Goal: Information Seeking & Learning: Stay updated

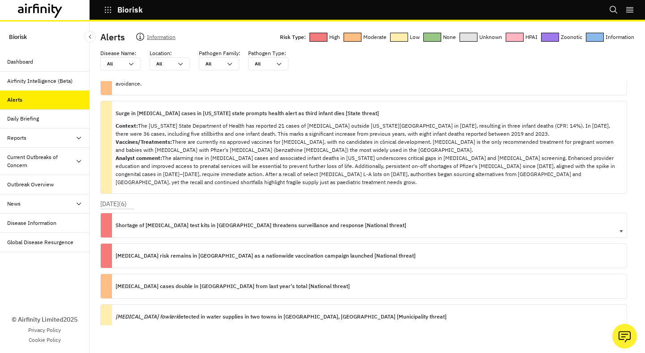
scroll to position [321, 0]
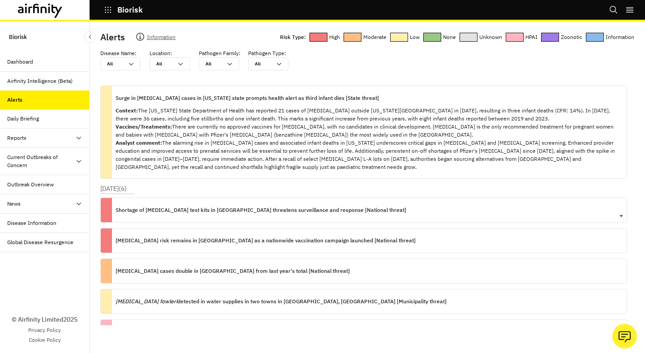
click at [289, 205] on p "Shortage of [MEDICAL_DATA] test kits in [GEOGRAPHIC_DATA] threatens surveillanc…" at bounding box center [261, 210] width 291 height 10
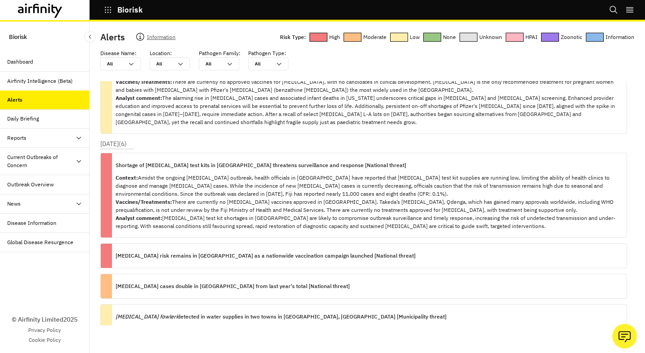
scroll to position [374, 0]
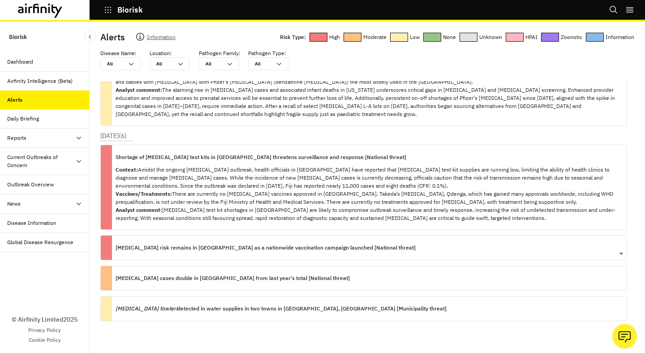
click at [302, 243] on p "[MEDICAL_DATA] risk remains in [GEOGRAPHIC_DATA] as a nationwide vaccination ca…" at bounding box center [266, 248] width 300 height 10
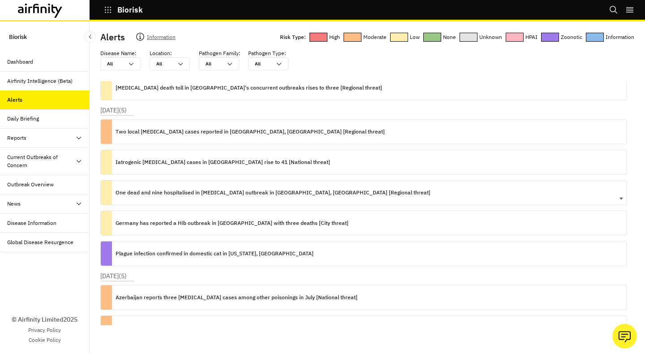
scroll to position [908, 0]
click at [277, 250] on div "Plague infection confirmed in domestic cat in [US_STATE], [GEOGRAPHIC_DATA]" at bounding box center [363, 252] width 527 height 25
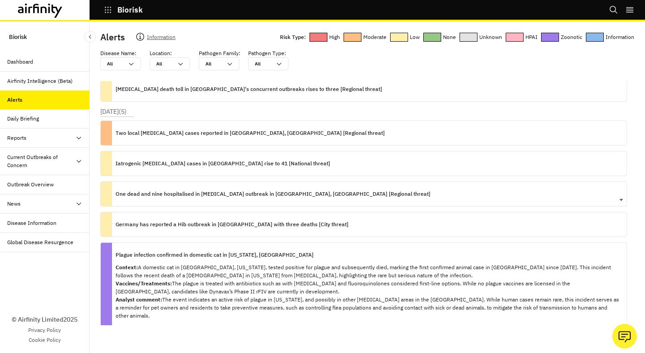
scroll to position [909, 0]
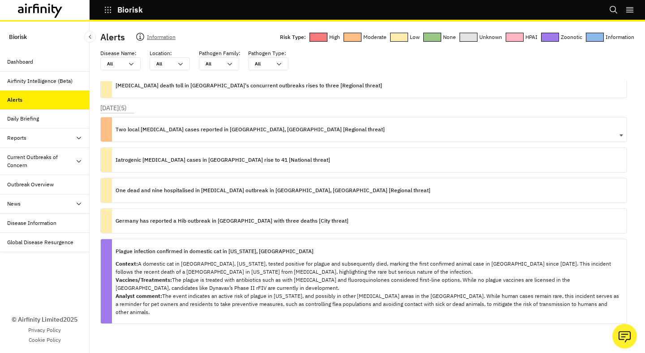
click at [274, 120] on div "Two local [MEDICAL_DATA] cases reported in [GEOGRAPHIC_DATA], [GEOGRAPHIC_DATA]…" at bounding box center [250, 129] width 269 height 24
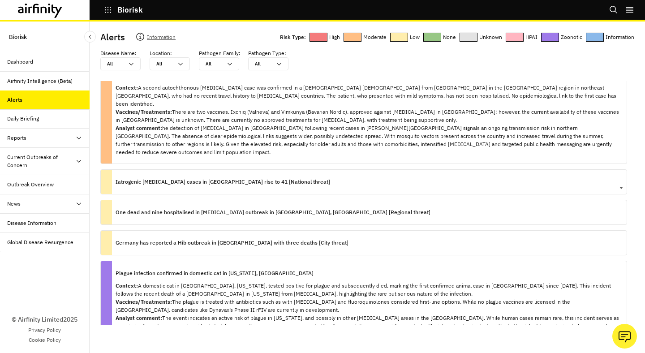
scroll to position [959, 0]
click at [300, 237] on p "Germany has reported a Hib outbreak in [GEOGRAPHIC_DATA] with three deaths [Cit…" at bounding box center [232, 242] width 233 height 10
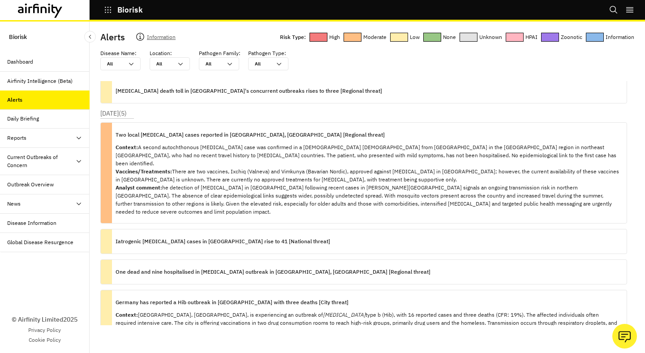
scroll to position [904, 0]
click at [432, 229] on div "Iatrogenic [MEDICAL_DATA] cases in [GEOGRAPHIC_DATA] rise to 41 [National threa…" at bounding box center [363, 241] width 527 height 25
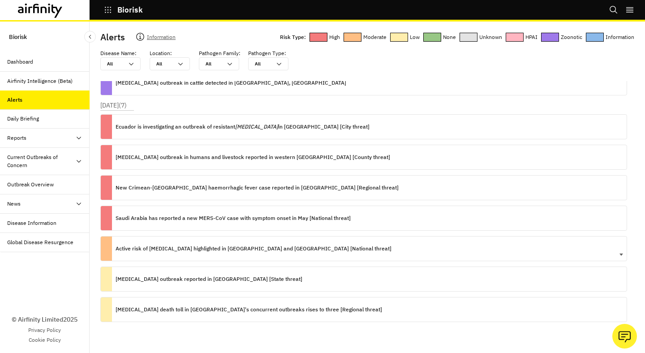
scroll to position [556, 0]
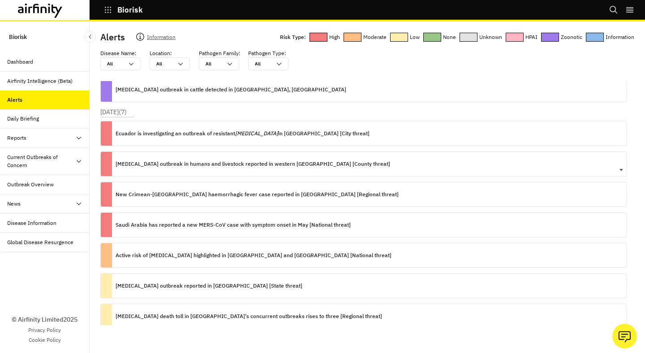
click at [362, 162] on div "[MEDICAL_DATA] outbreak in humans and livestock reported in western [GEOGRAPHIC…" at bounding box center [363, 163] width 527 height 25
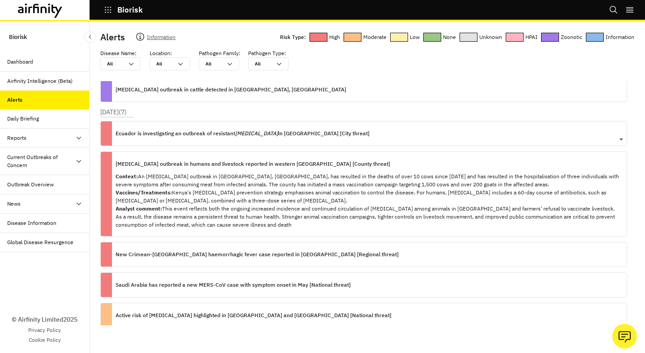
click at [296, 134] on p "Ecuador is investigating an outbreak of resistant [MEDICAL_DATA] in [GEOGRAPHIC…" at bounding box center [243, 134] width 254 height 10
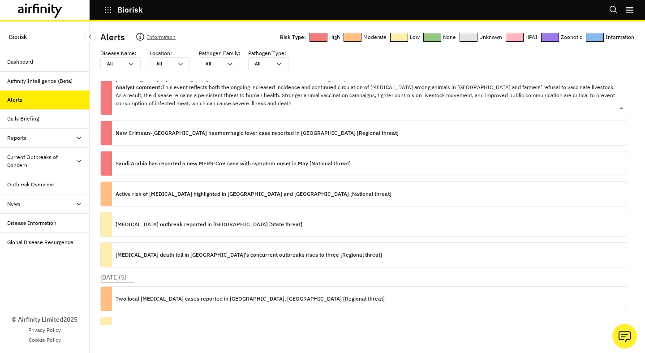
scroll to position [751, 0]
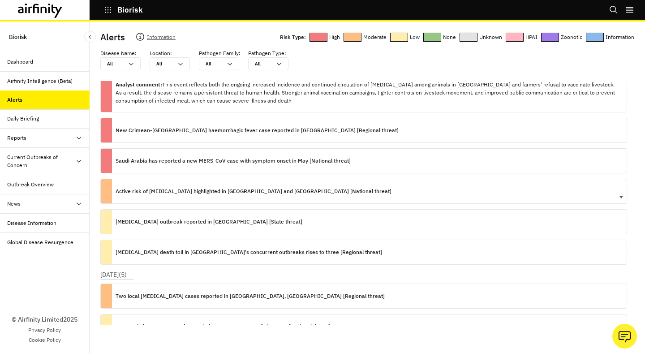
click at [306, 201] on div "Active risk of [MEDICAL_DATA] highlighted in [GEOGRAPHIC_DATA] and [GEOGRAPHIC_…" at bounding box center [254, 191] width 276 height 24
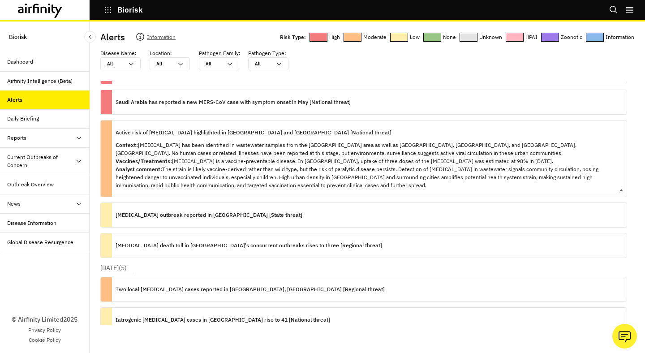
scroll to position [812, 0]
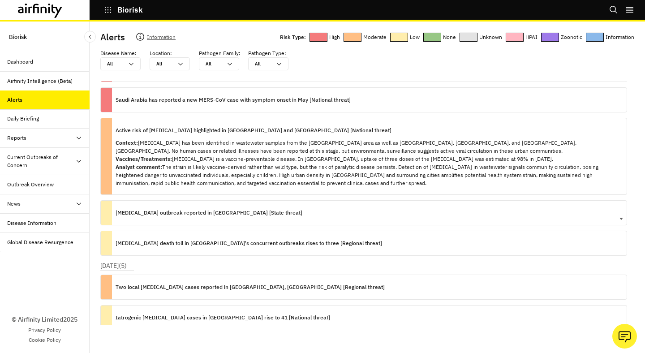
click at [300, 210] on div "[MEDICAL_DATA] outbreak reported in [GEOGRAPHIC_DATA] [State threat]" at bounding box center [363, 212] width 527 height 25
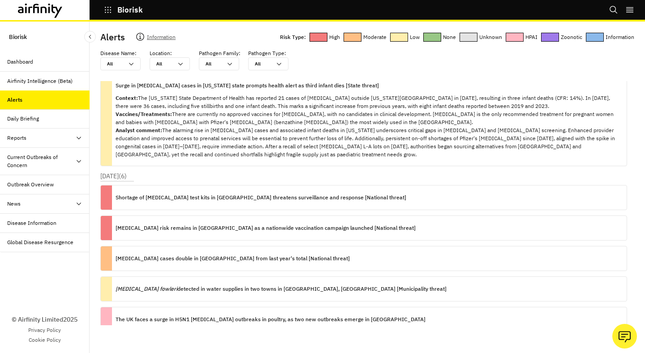
scroll to position [337, 0]
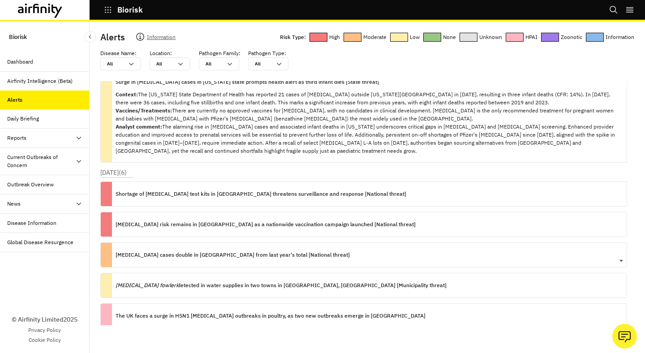
click at [381, 242] on div "[MEDICAL_DATA] cases double in [GEOGRAPHIC_DATA] from last year's total [Nation…" at bounding box center [363, 254] width 527 height 25
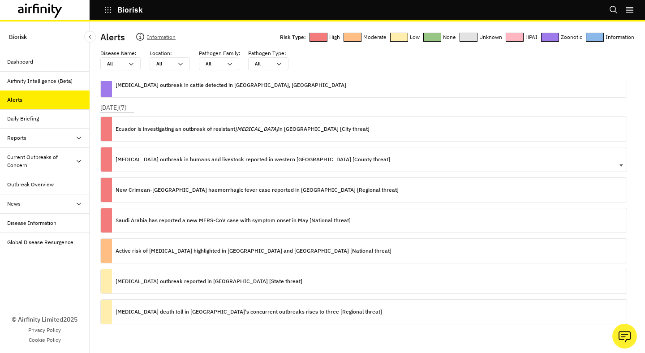
scroll to position [576, 0]
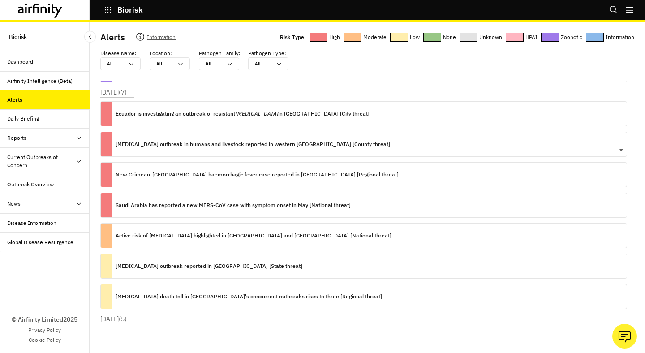
click at [243, 148] on p "[MEDICAL_DATA] outbreak in humans and livestock reported in western [GEOGRAPHIC…" at bounding box center [253, 144] width 275 height 10
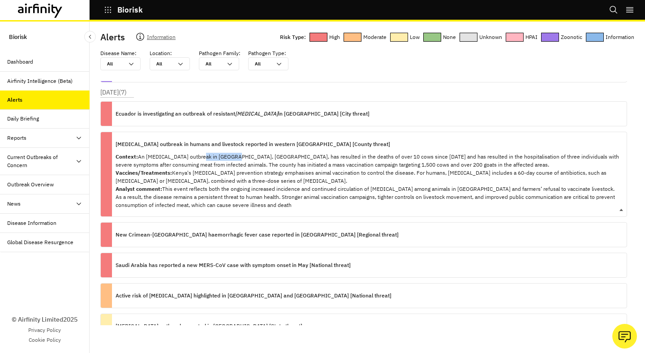
copy p "Vihiga, [GEOGRAPHIC_DATA]"
drag, startPoint x: 226, startPoint y: 154, endPoint x: 194, endPoint y: 155, distance: 31.4
click at [194, 155] on p "Context: An [MEDICAL_DATA] outbreak in [GEOGRAPHIC_DATA], [GEOGRAPHIC_DATA], ha…" at bounding box center [368, 181] width 504 height 56
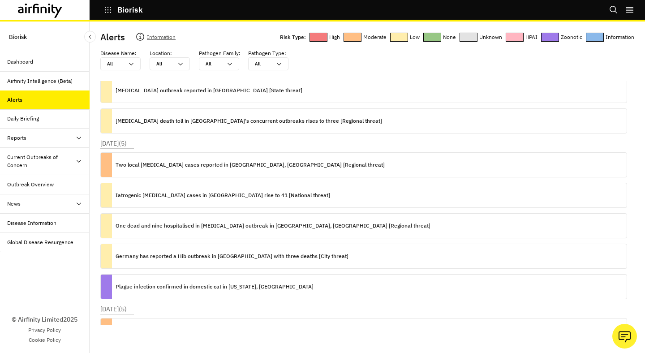
scroll to position [747, 0]
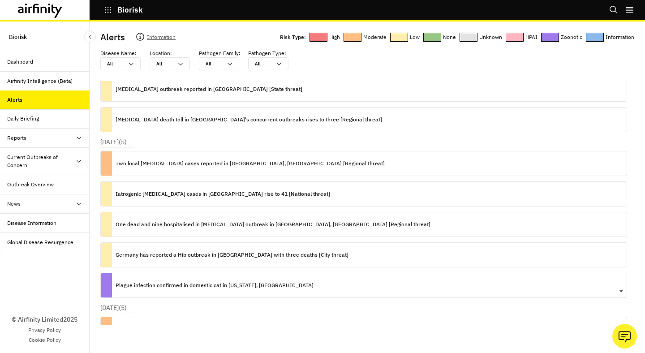
click at [381, 284] on div "Plague infection confirmed in domestic cat in [US_STATE], [GEOGRAPHIC_DATA]" at bounding box center [363, 285] width 527 height 25
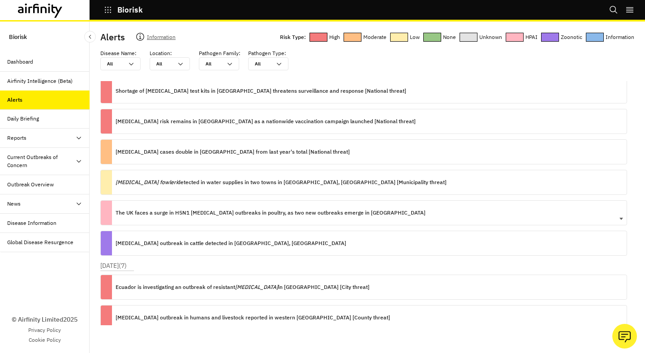
scroll to position [399, 0]
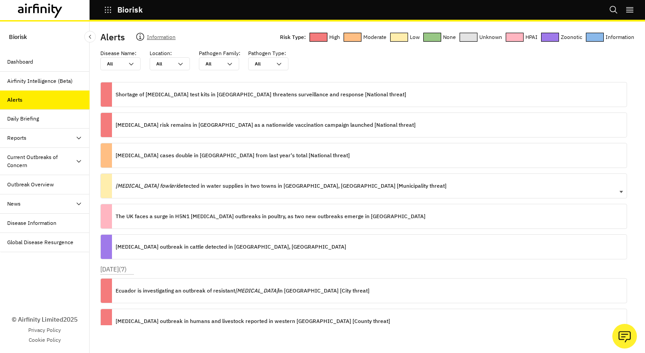
click at [331, 191] on div "[MEDICAL_DATA] fowleri detected in water supplies in two towns in [GEOGRAPHIC_D…" at bounding box center [281, 186] width 331 height 24
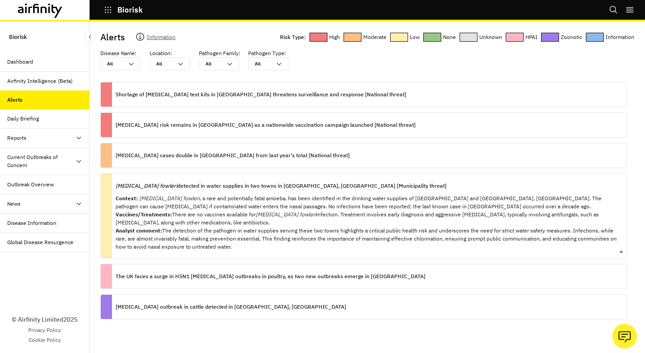
click at [331, 191] on div "[MEDICAL_DATA] fowleri detected in water supplies in two towns in [GEOGRAPHIC_D…" at bounding box center [368, 216] width 504 height 84
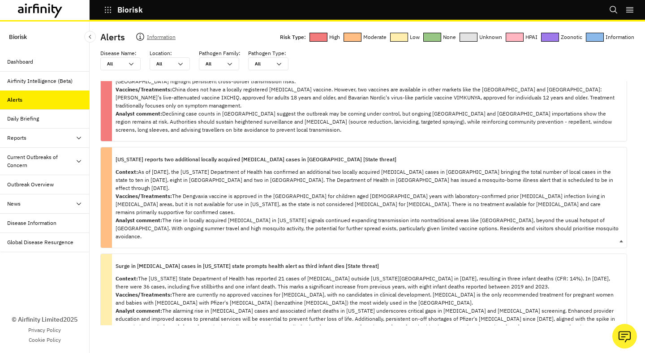
scroll to position [166, 0]
